Goal: Find specific page/section: Find specific page/section

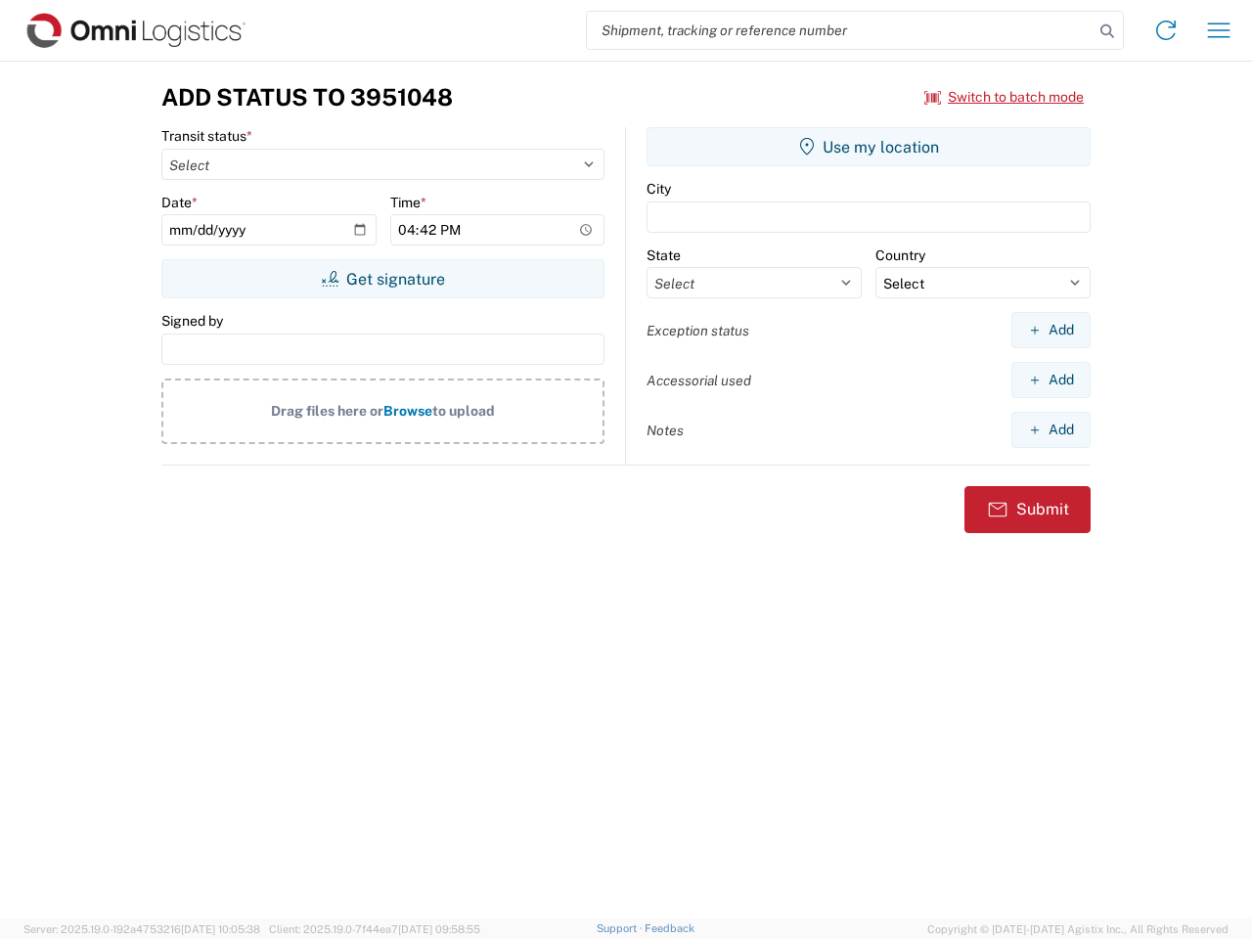
click at [840, 30] on input "search" at bounding box center [840, 30] width 507 height 37
click at [1107, 31] on icon at bounding box center [1107, 31] width 27 height 27
click at [1166, 30] on icon at bounding box center [1165, 30] width 31 height 31
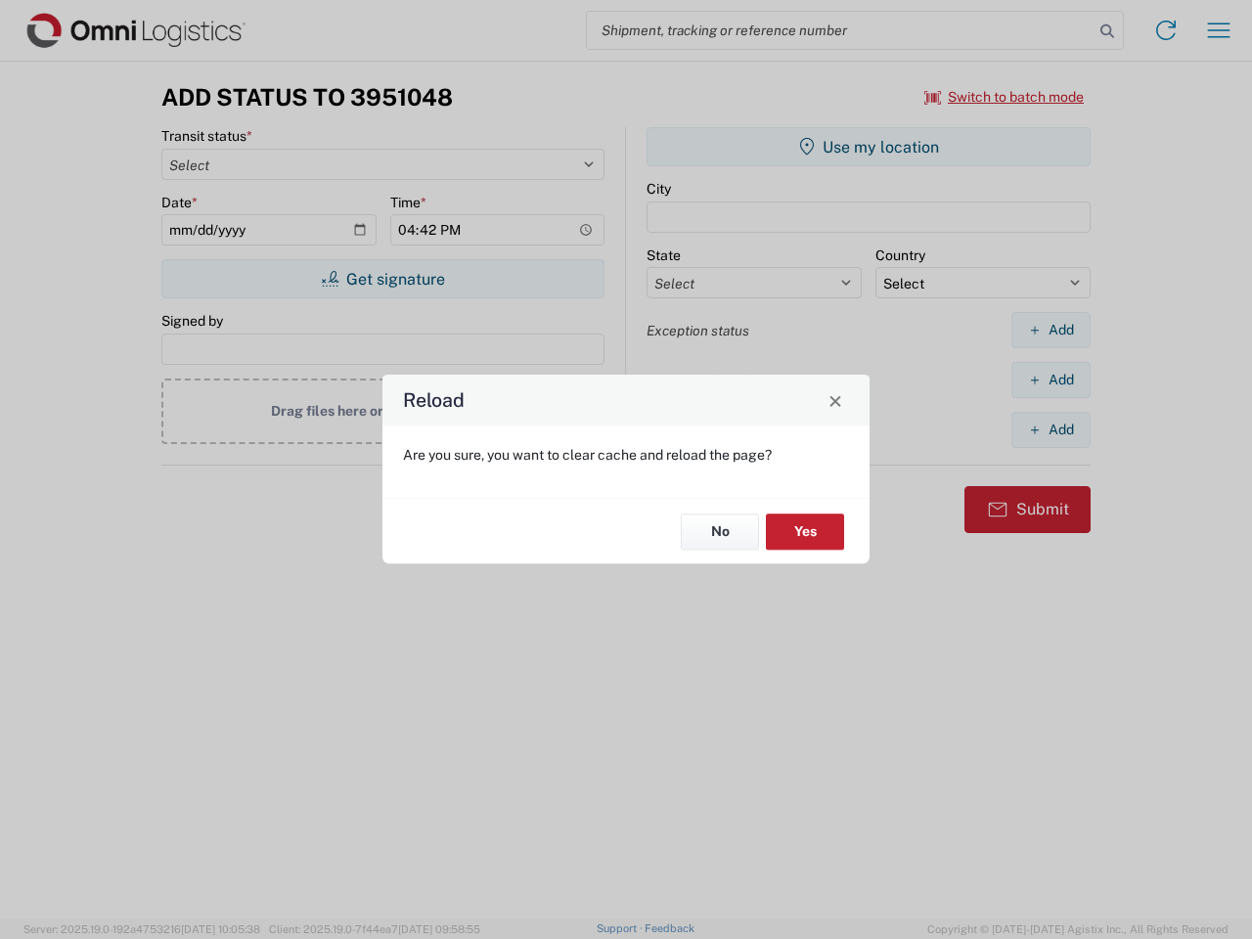
click at [1219, 30] on div "Reload Are you sure, you want to clear cache and reload the page? No Yes" at bounding box center [626, 469] width 1252 height 939
click at [1005, 97] on div "Reload Are you sure, you want to clear cache and reload the page? No Yes" at bounding box center [626, 469] width 1252 height 939
click at [382, 279] on div "Reload Are you sure, you want to clear cache and reload the page? No Yes" at bounding box center [626, 469] width 1252 height 939
click at [869, 147] on div "Reload Are you sure, you want to clear cache and reload the page? No Yes" at bounding box center [626, 469] width 1252 height 939
click at [1051, 330] on div "Reload Are you sure, you want to clear cache and reload the page? No Yes" at bounding box center [626, 469] width 1252 height 939
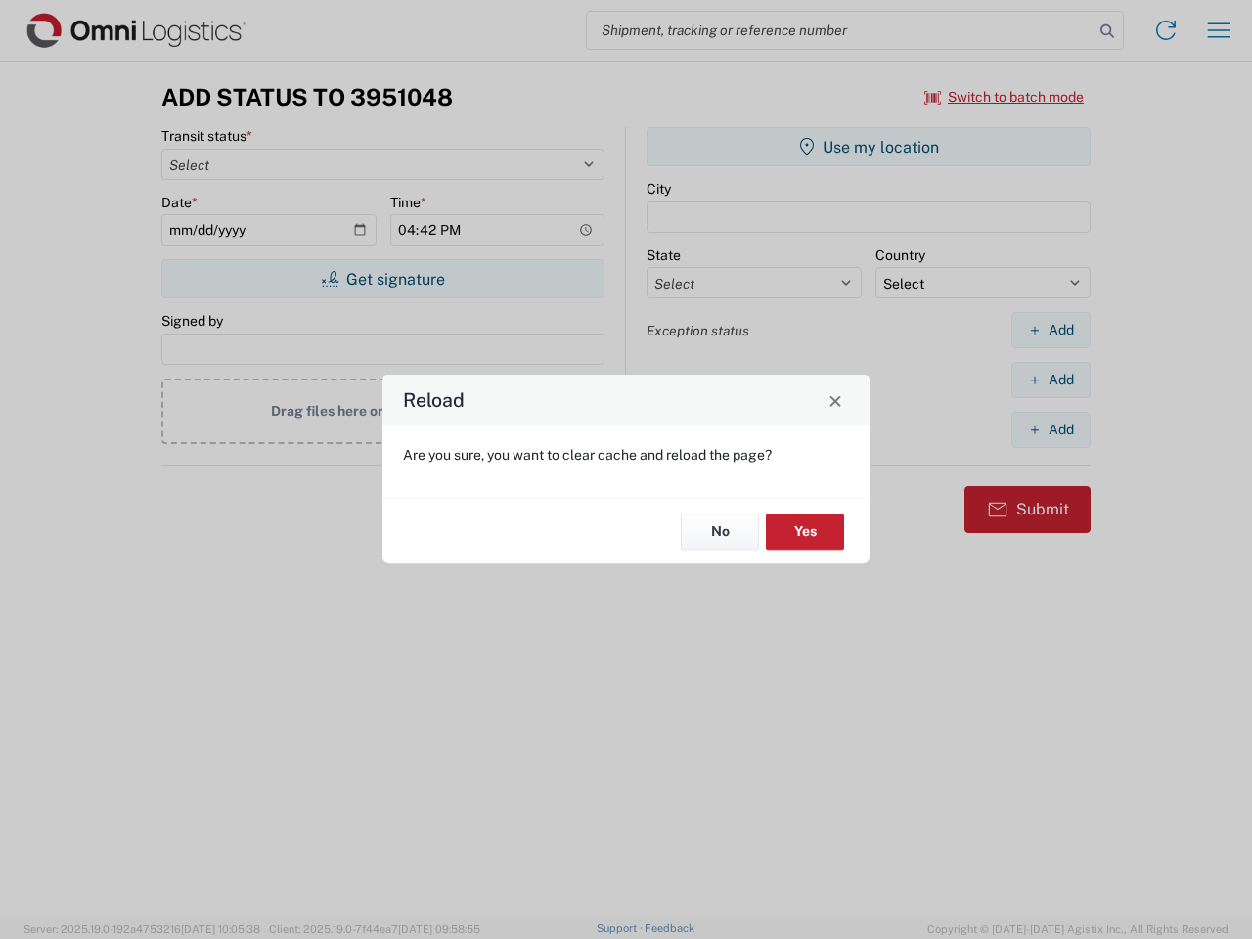
click at [1051, 380] on div "Reload Are you sure, you want to clear cache and reload the page? No Yes" at bounding box center [626, 469] width 1252 height 939
click at [1051, 429] on div "Reload Are you sure, you want to clear cache and reload the page? No Yes" at bounding box center [626, 469] width 1252 height 939
